Goal: Complete application form: Complete application form

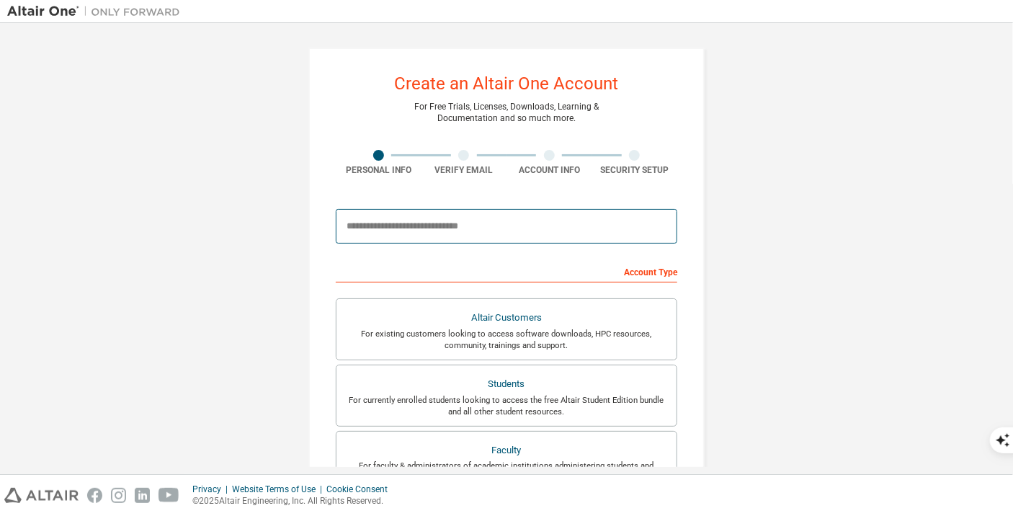
click at [444, 218] on input "email" at bounding box center [506, 226] width 341 height 35
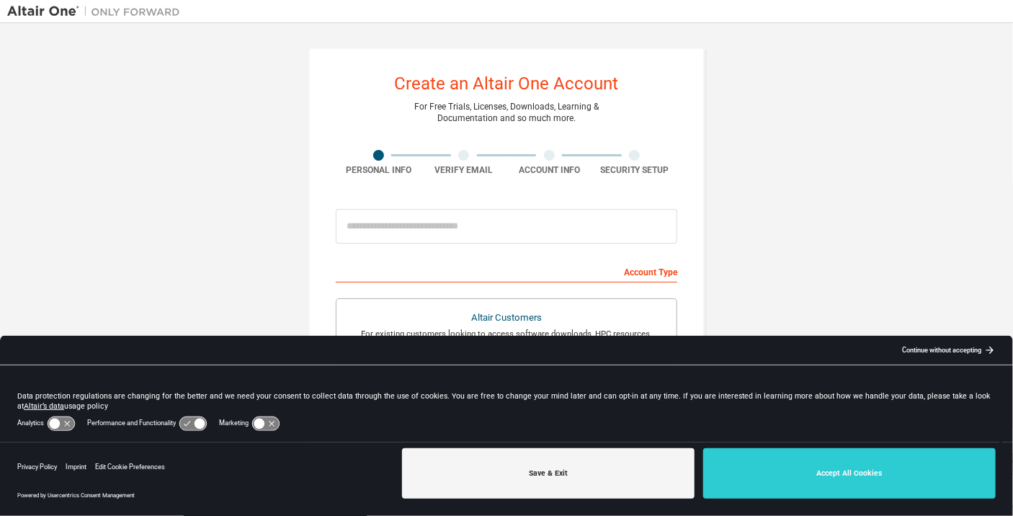
click at [456, 274] on div "Account Type" at bounding box center [506, 270] width 341 height 23
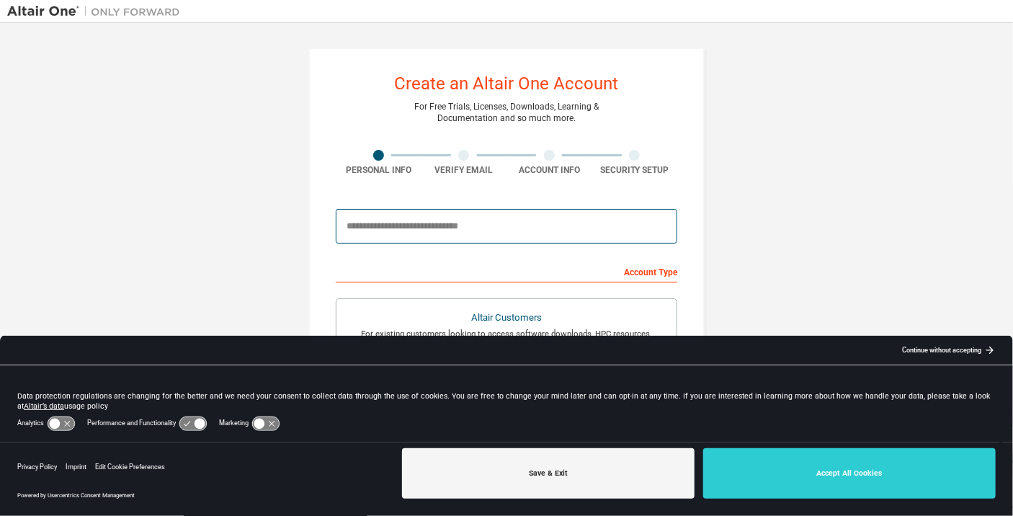
click at [458, 231] on input "email" at bounding box center [506, 226] width 341 height 35
type input "**********"
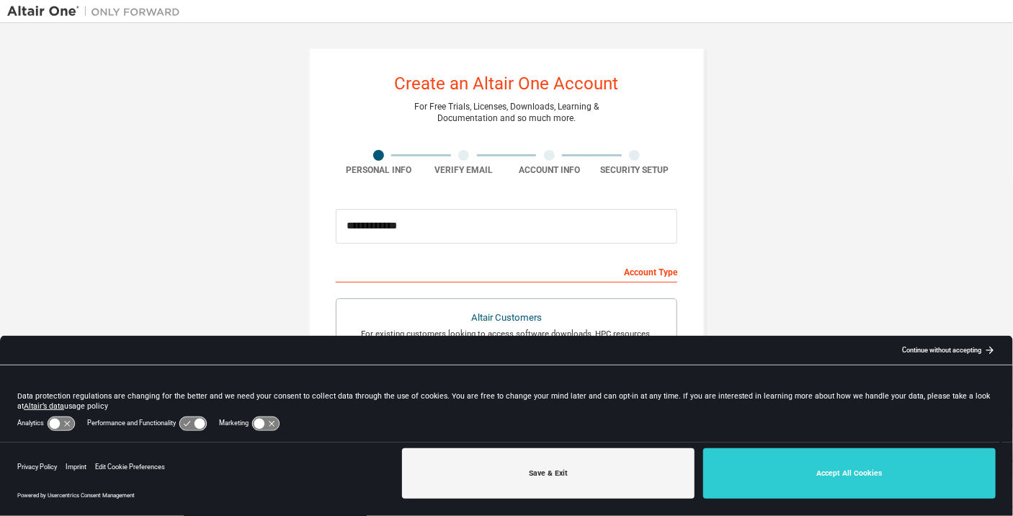
type input "****"
type input "***"
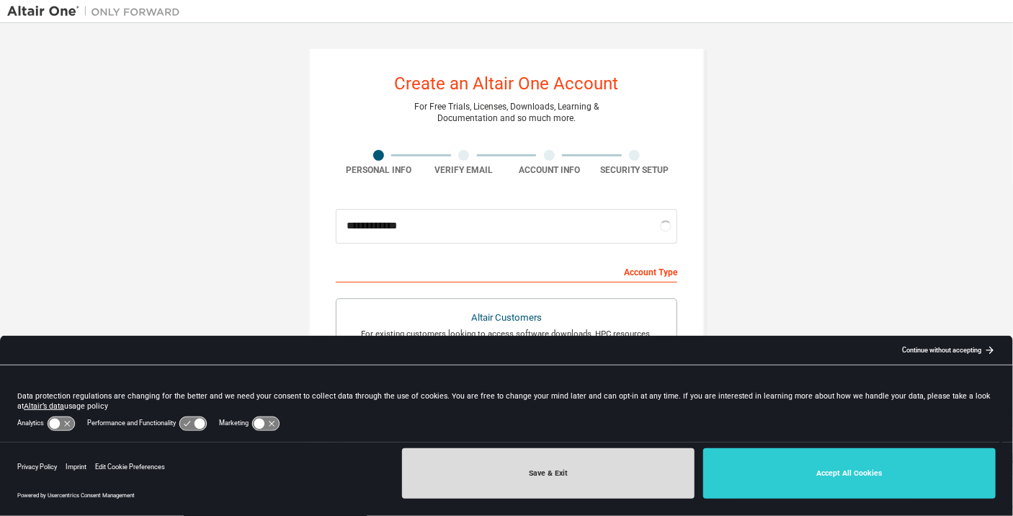
click at [604, 467] on button "Save & Exit" at bounding box center [548, 473] width 292 height 50
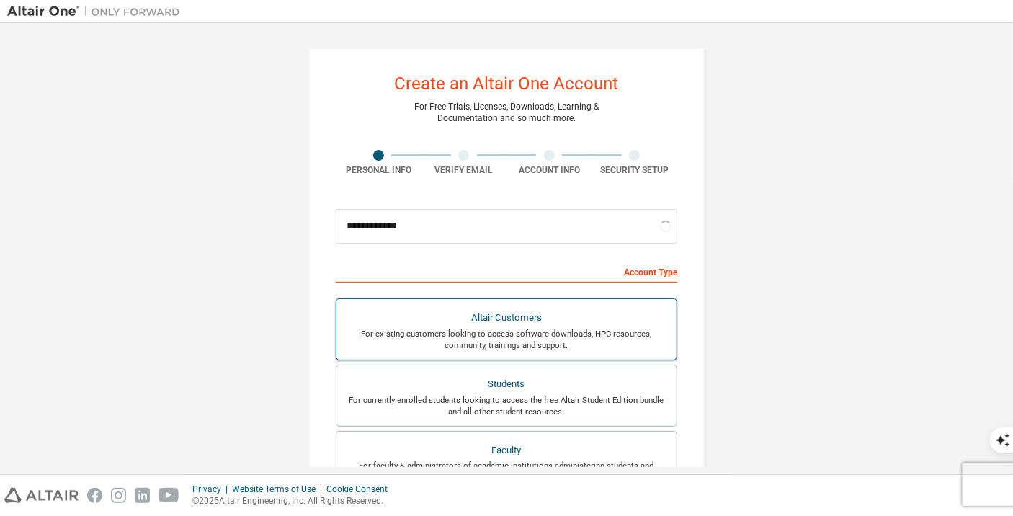
scroll to position [72, 0]
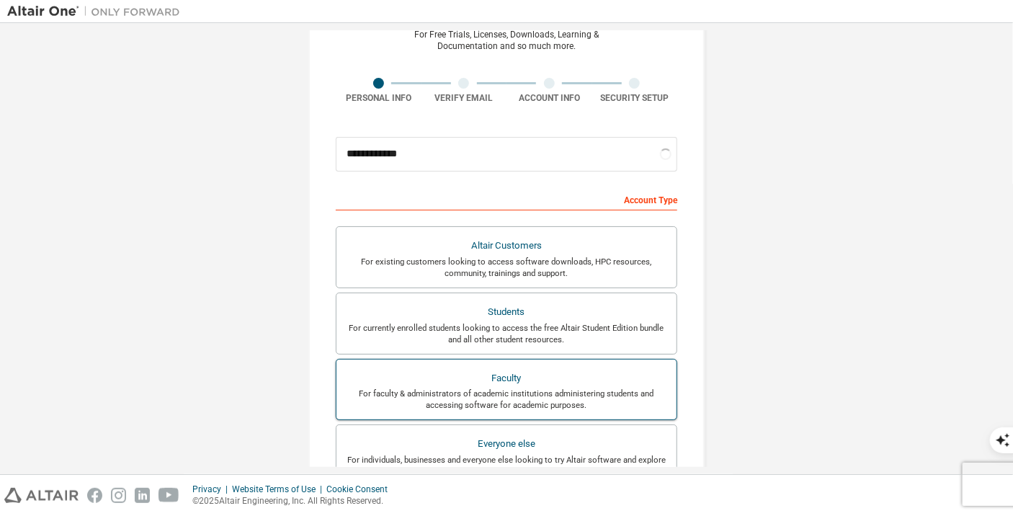
click at [501, 385] on div "Faculty" at bounding box center [506, 378] width 323 height 20
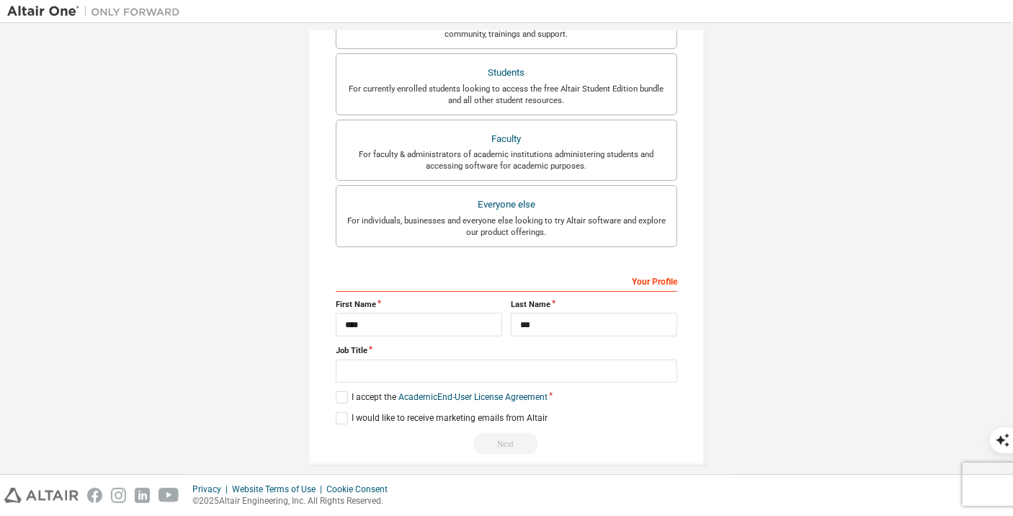
scroll to position [323, 0]
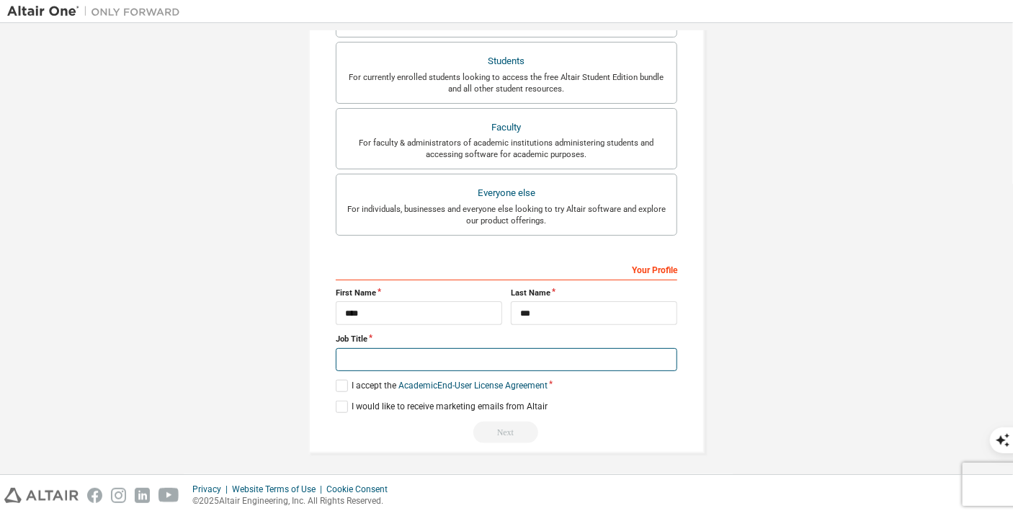
click at [520, 351] on input "text" at bounding box center [506, 360] width 341 height 24
type input "**********"
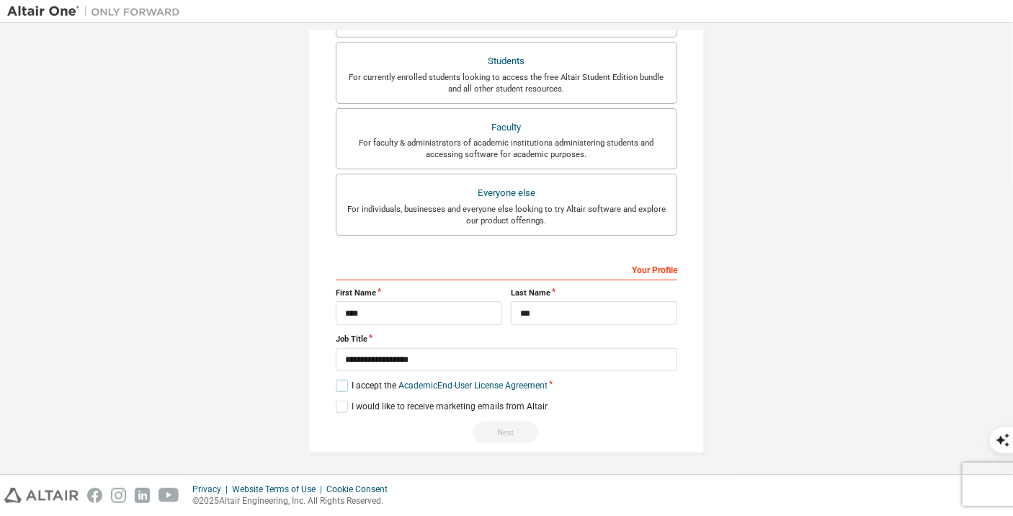
click at [343, 380] on label "I accept the Academic End-User License Agreement" at bounding box center [442, 386] width 212 height 12
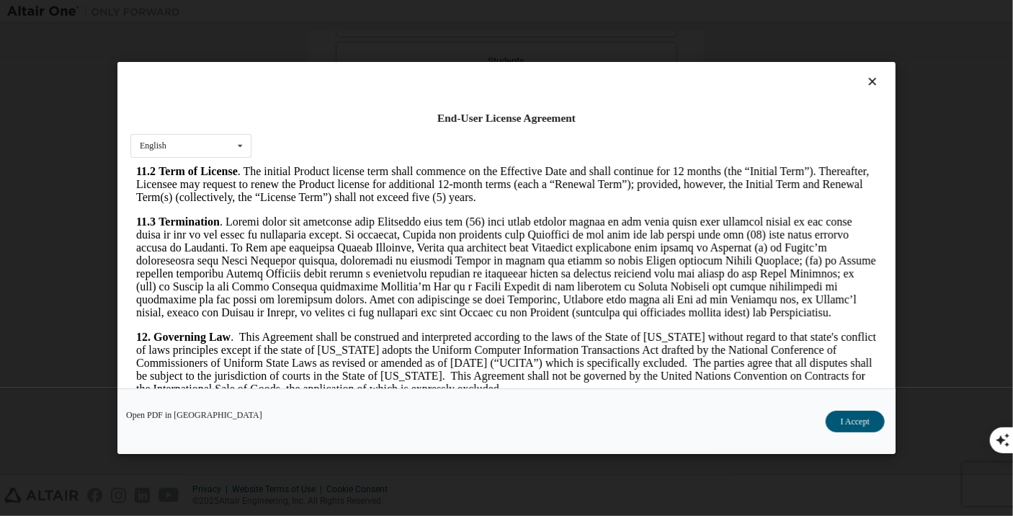
scroll to position [2411, 0]
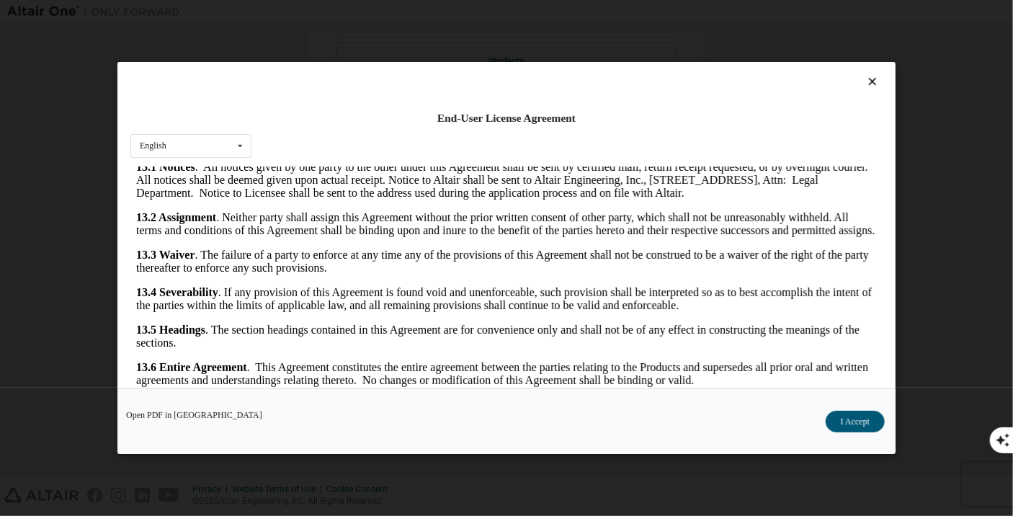
drag, startPoint x: 869, startPoint y: 184, endPoint x: 984, endPoint y: 578, distance: 410.3
click at [853, 413] on button "I Accept" at bounding box center [854, 422] width 59 height 22
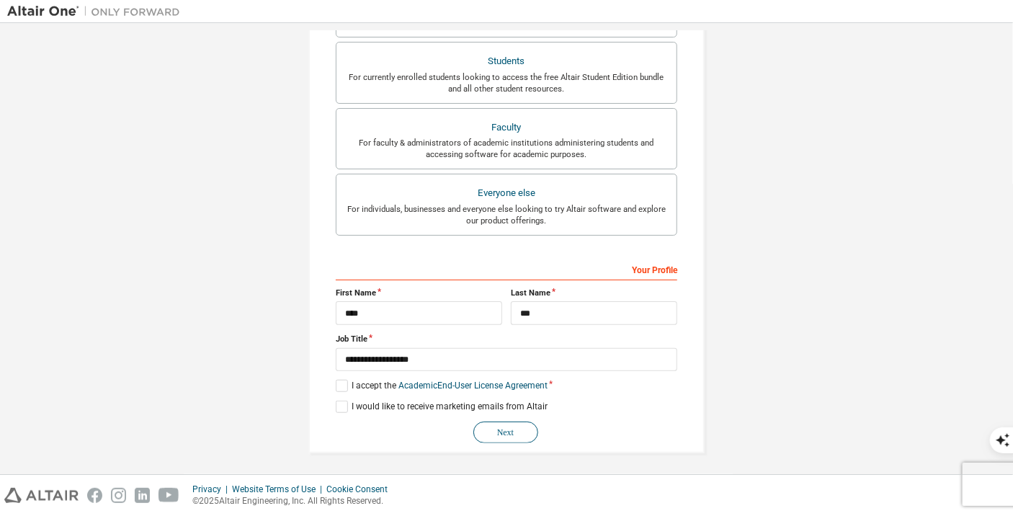
click at [488, 422] on button "Next" at bounding box center [505, 432] width 65 height 22
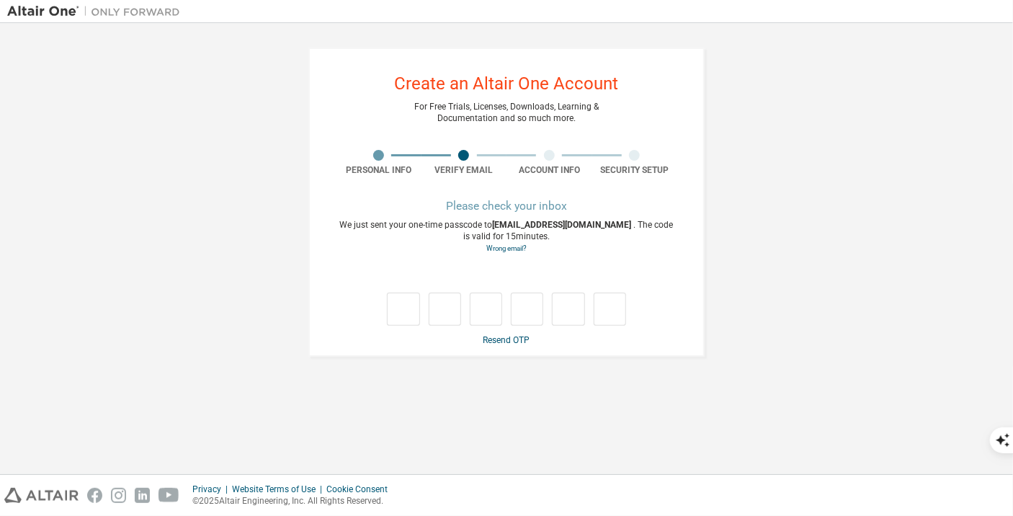
scroll to position [0, 0]
click at [395, 296] on input "text" at bounding box center [403, 308] width 32 height 33
type input "*"
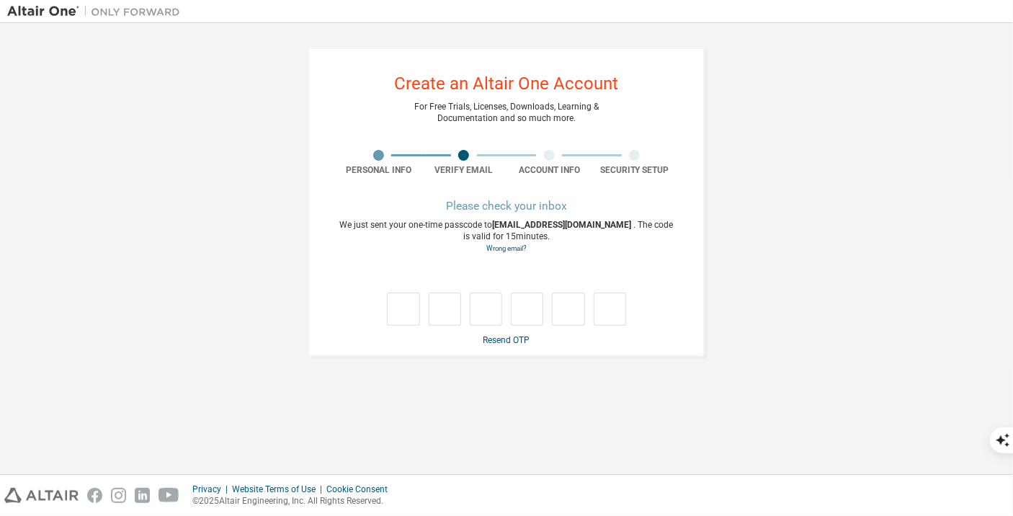
type input "*"
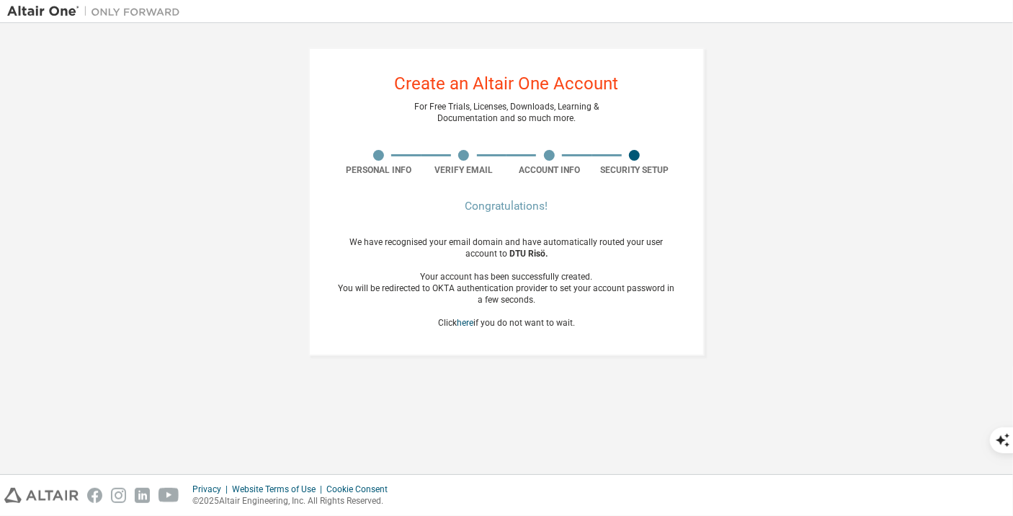
click at [591, 241] on div "We have recognised your email domain and have automatically routed your user ac…" at bounding box center [506, 282] width 341 height 92
